Goal: Task Accomplishment & Management: Manage account settings

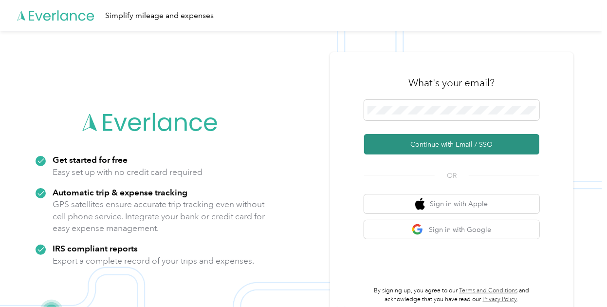
click at [444, 139] on button "Continue with Email / SSO" at bounding box center [451, 144] width 175 height 20
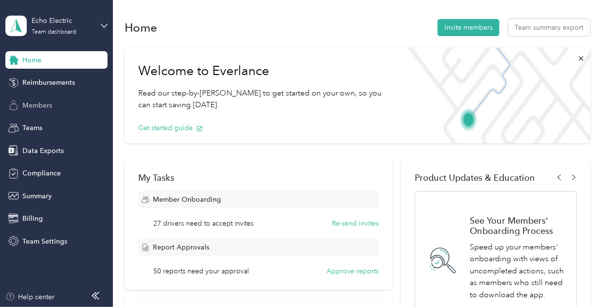
click at [48, 102] on span "Members" at bounding box center [37, 105] width 30 height 10
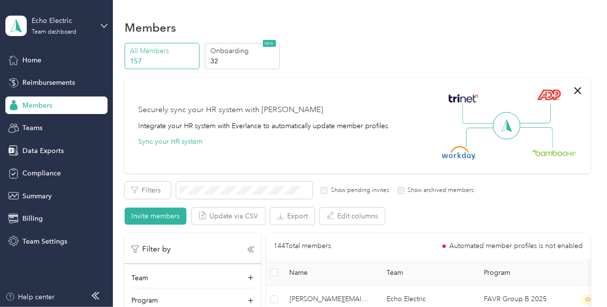
scroll to position [72, 0]
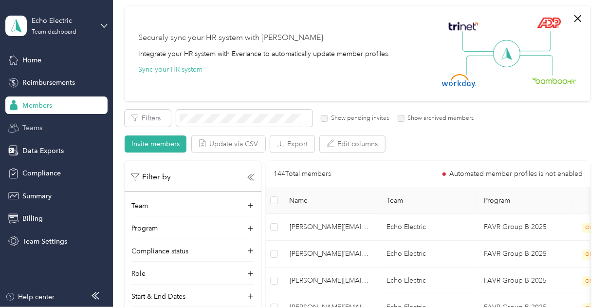
click at [53, 134] on div "Teams" at bounding box center [56, 128] width 102 height 18
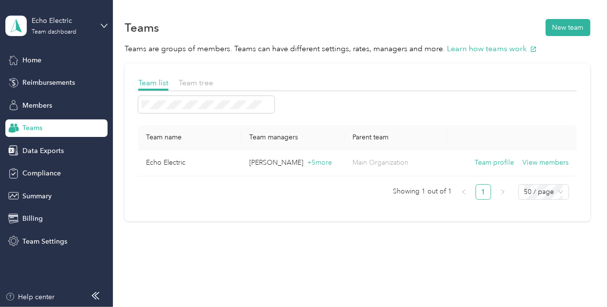
click at [193, 88] on div "Team tree" at bounding box center [196, 83] width 35 height 12
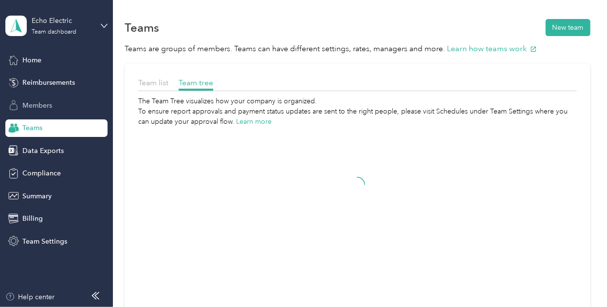
click at [51, 104] on span "Members" at bounding box center [37, 105] width 30 height 10
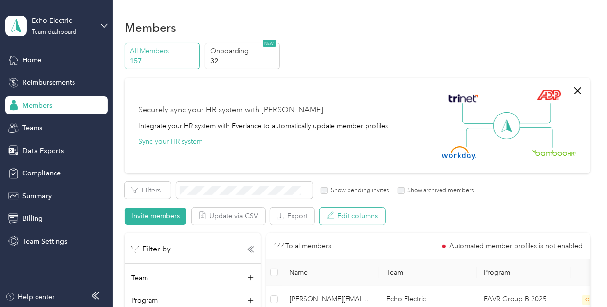
click at [363, 213] on button "Edit columns" at bounding box center [352, 215] width 65 height 17
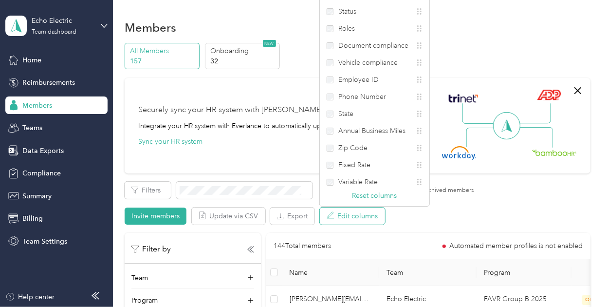
click at [351, 212] on button "Edit columns" at bounding box center [352, 215] width 65 height 17
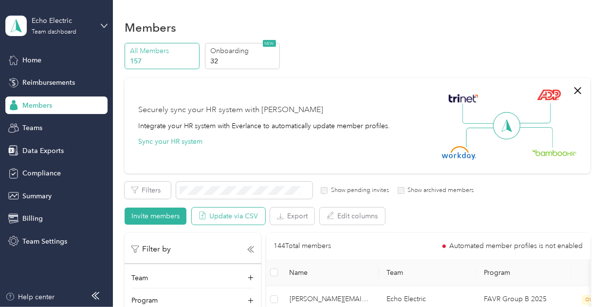
click at [236, 207] on button "Update via CSV" at bounding box center [229, 215] width 74 height 17
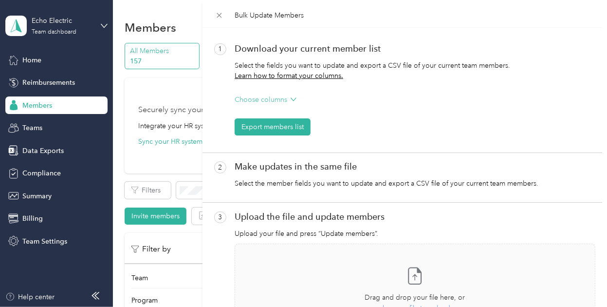
click at [245, 95] on p "Choose columns" at bounding box center [261, 99] width 53 height 10
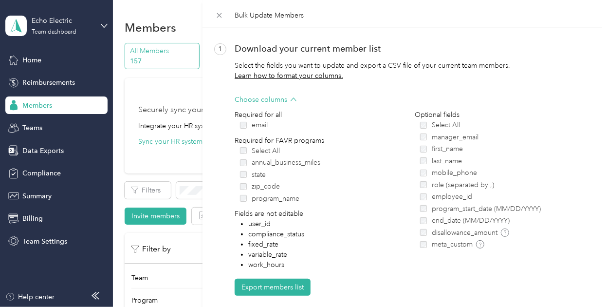
click at [424, 121] on label "Select All" at bounding box center [507, 125] width 175 height 10
click at [279, 284] on button "Export members list" at bounding box center [273, 287] width 76 height 17
click at [287, 286] on button "Export members list" at bounding box center [273, 287] width 76 height 17
click at [63, 15] on div "Bulk Update Members 1 Download your current member list Select the fields you w…" at bounding box center [303, 153] width 607 height 307
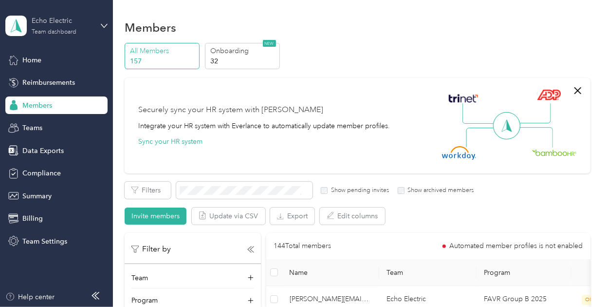
click at [65, 27] on div "Echo Electric Team dashboard" at bounding box center [62, 25] width 61 height 19
click at [55, 123] on div "Log out" at bounding box center [107, 124] width 191 height 17
